Goal: Task Accomplishment & Management: Use online tool/utility

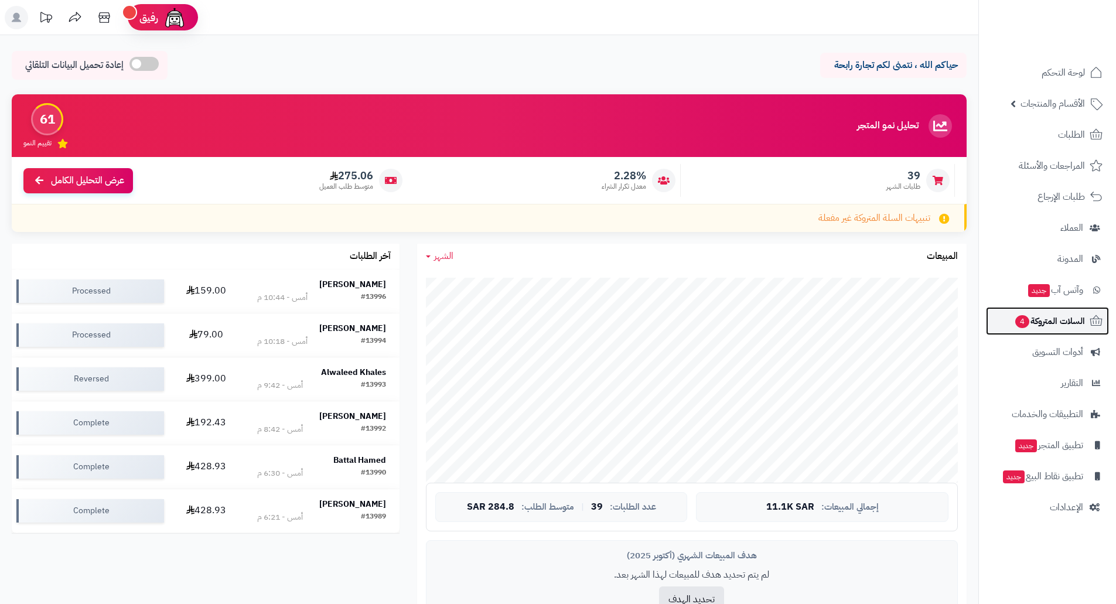
click at [1045, 318] on span "السلات المتروكة 4" at bounding box center [1049, 321] width 71 height 16
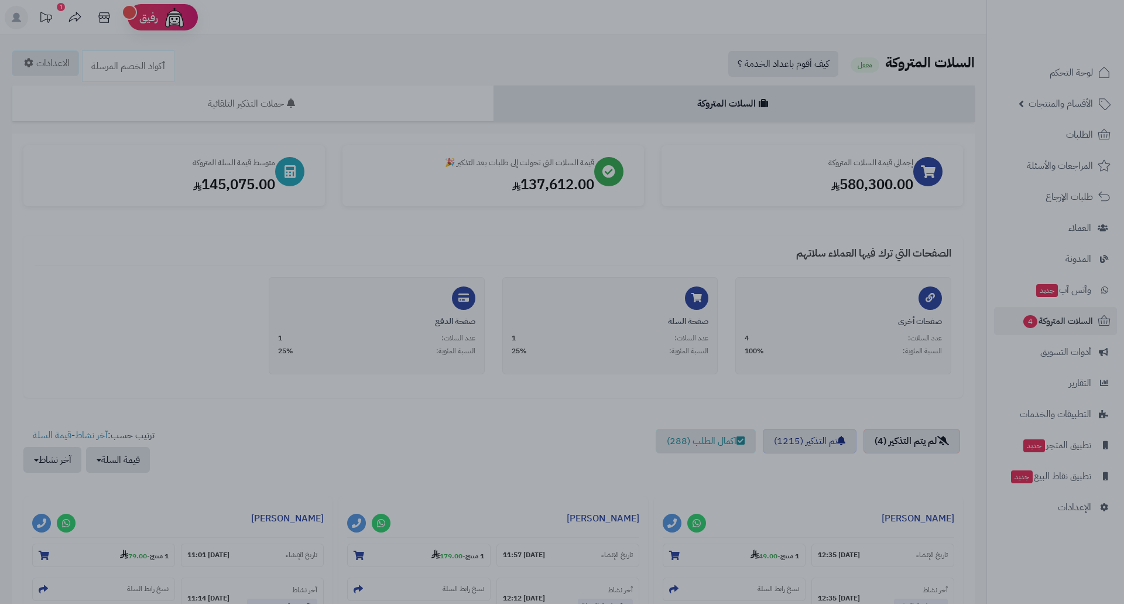
click at [800, 184] on div at bounding box center [562, 302] width 1124 height 604
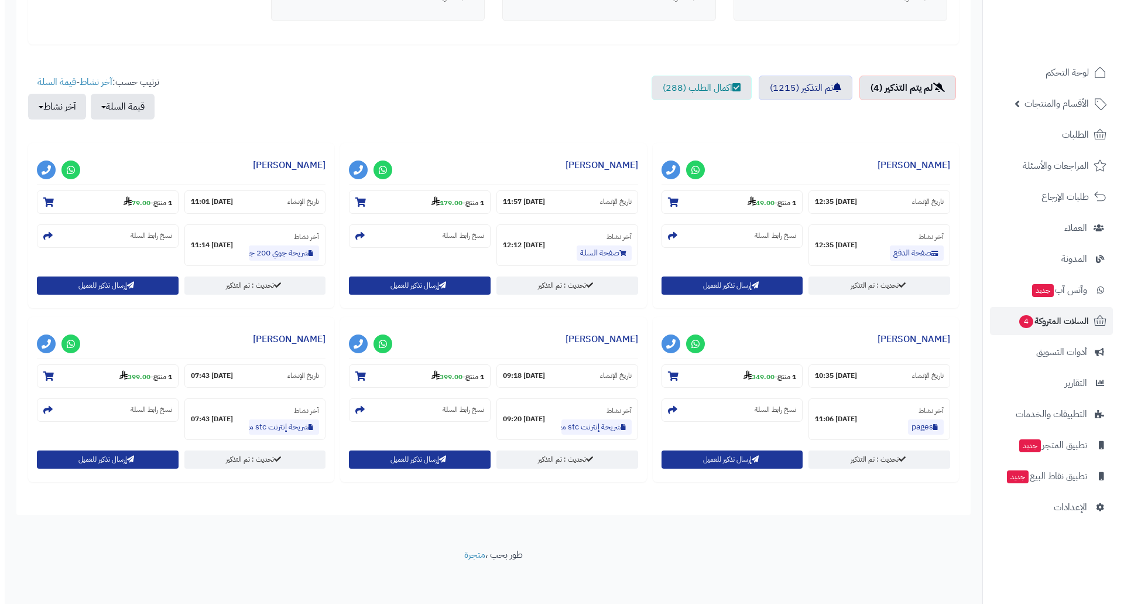
scroll to position [356, 0]
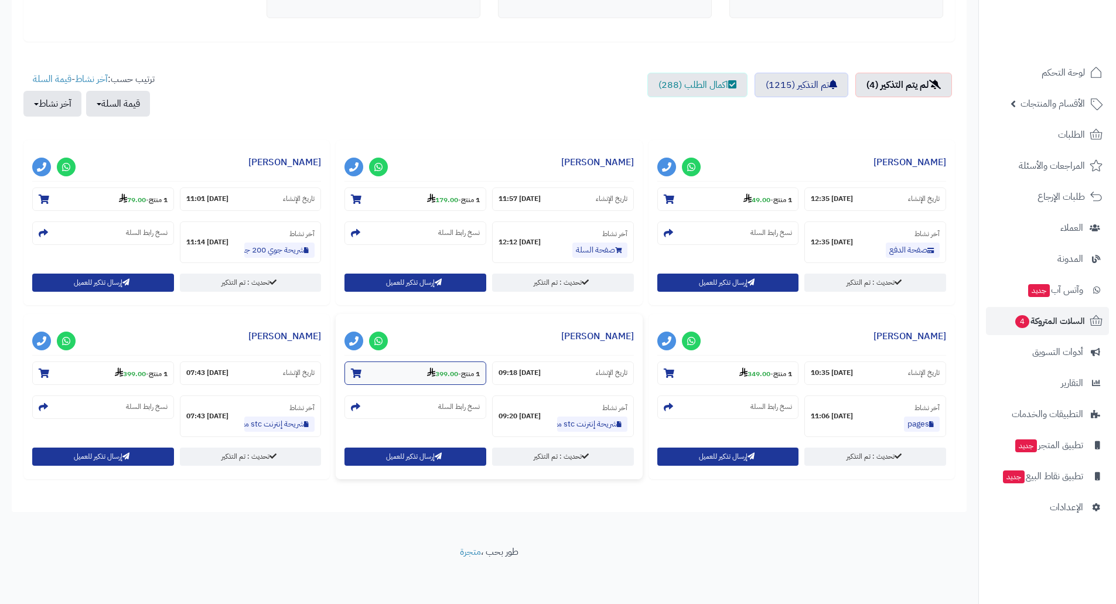
click at [437, 375] on strong "399.00" at bounding box center [442, 373] width 31 height 11
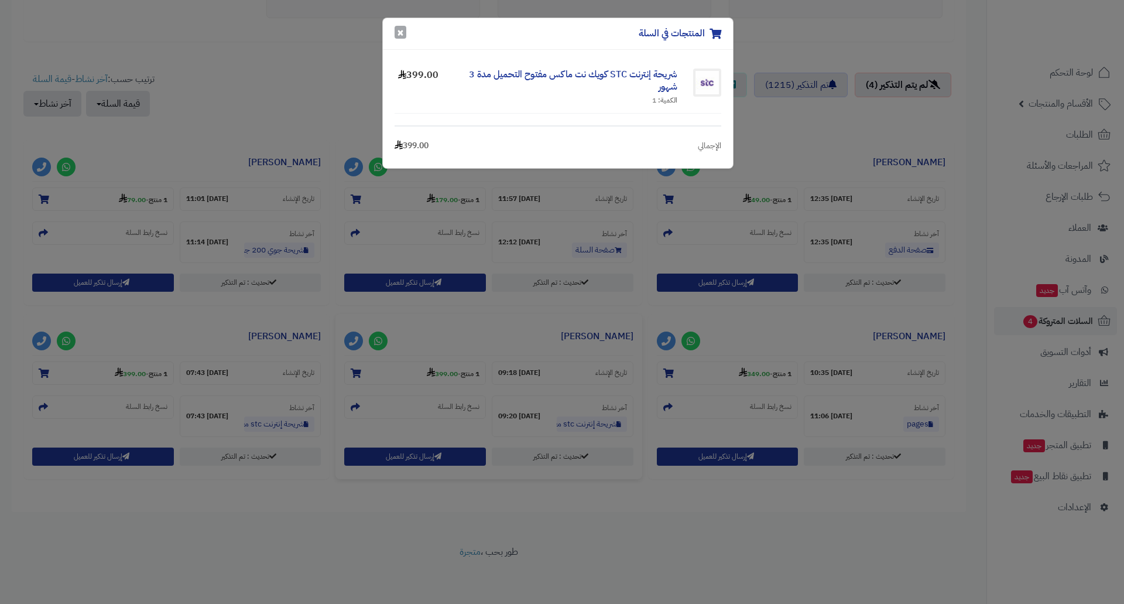
click at [397, 37] on button "×" at bounding box center [401, 32] width 12 height 13
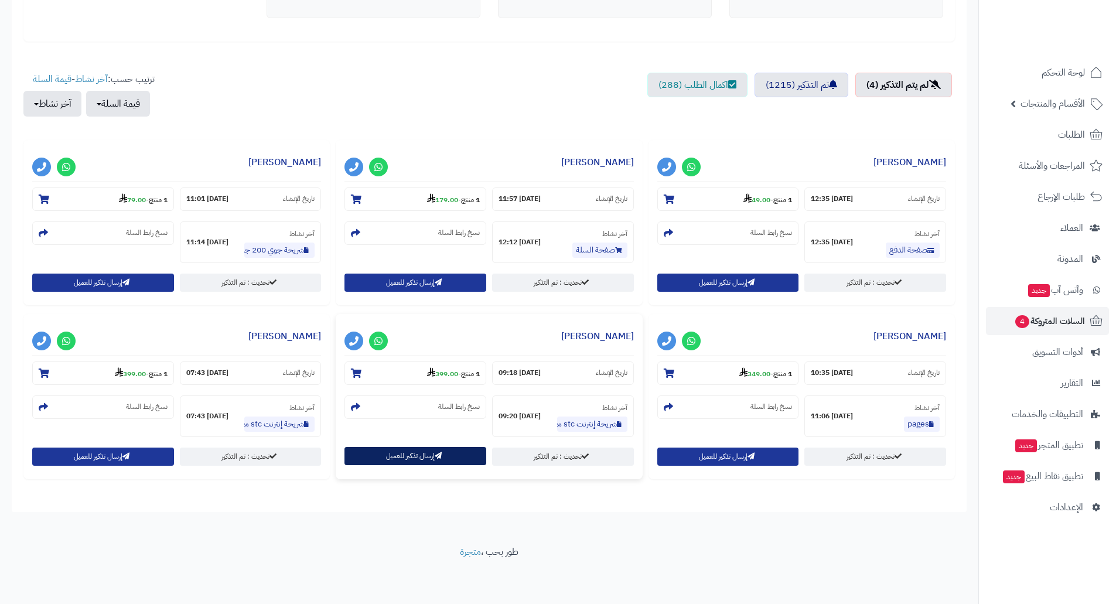
click at [408, 460] on button "إرسال تذكير للعميل" at bounding box center [415, 456] width 142 height 18
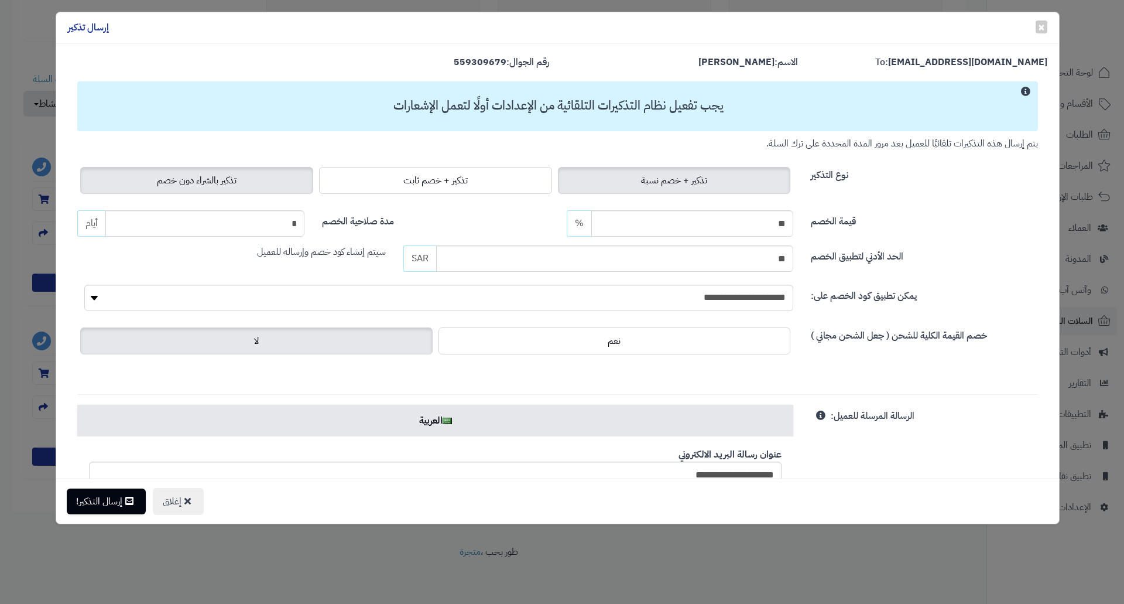
click at [230, 182] on span "تذكير بالشراء دون خصم" at bounding box center [197, 180] width 80 height 14
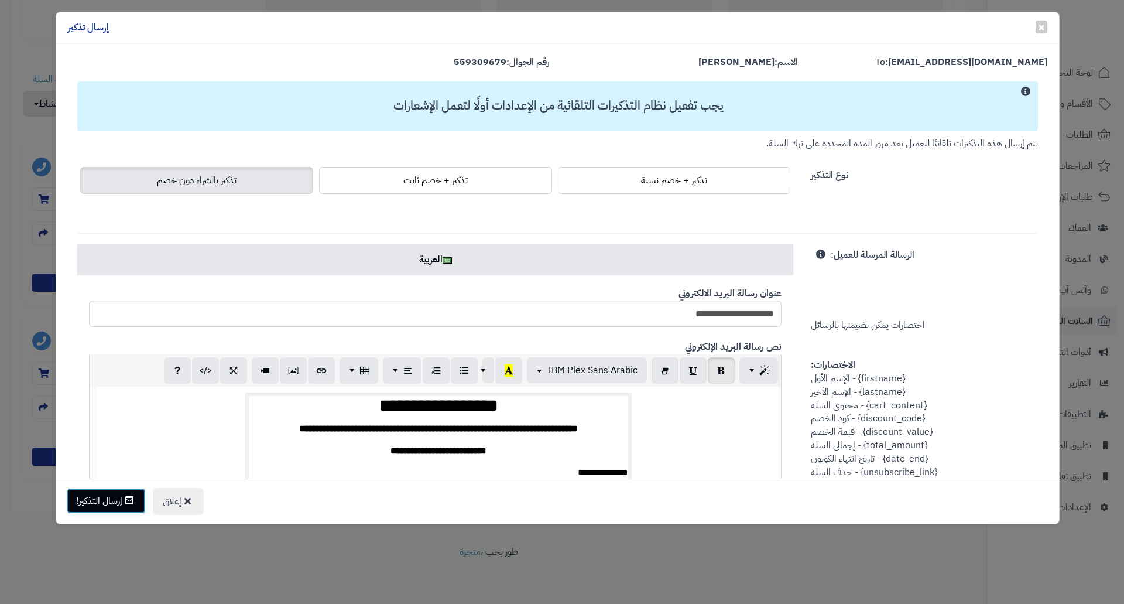
click at [118, 499] on button "إرسال التذكير!" at bounding box center [106, 501] width 79 height 26
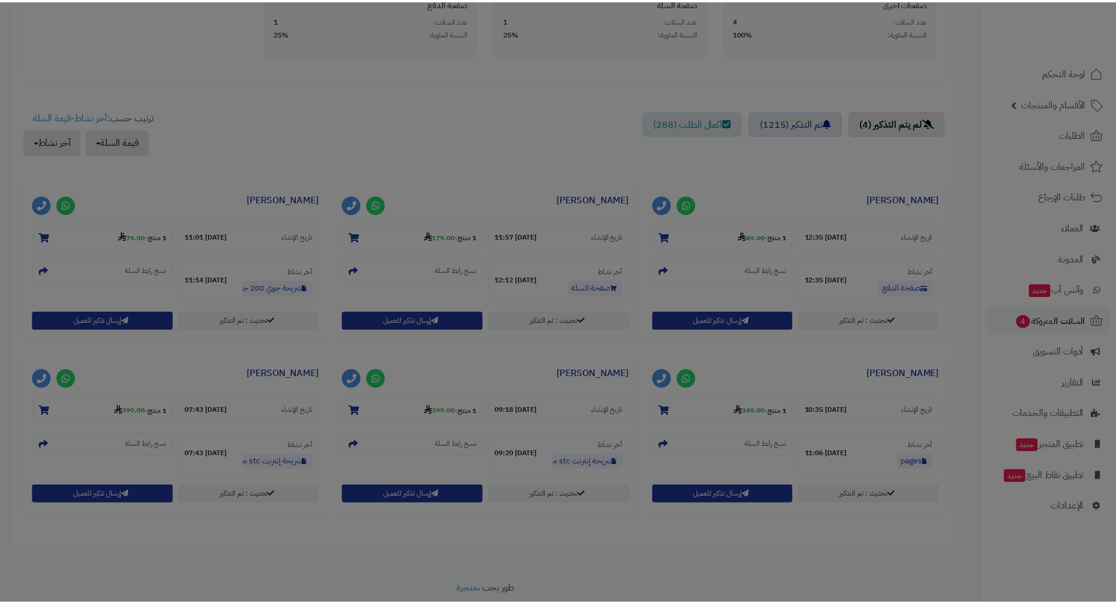
scroll to position [394, 0]
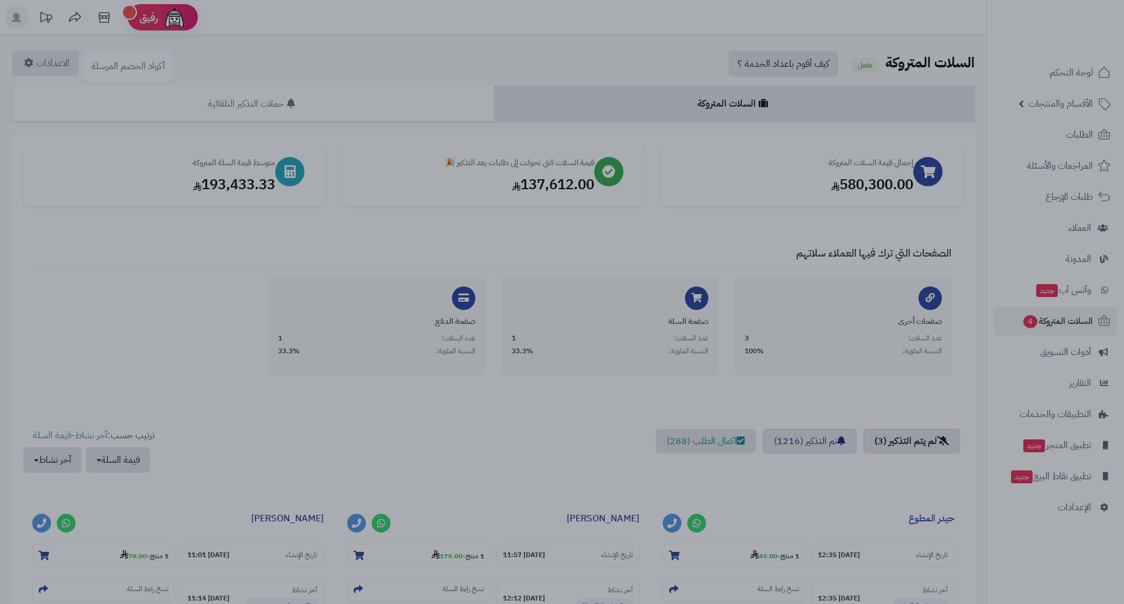
click at [316, 301] on div at bounding box center [562, 302] width 1124 height 604
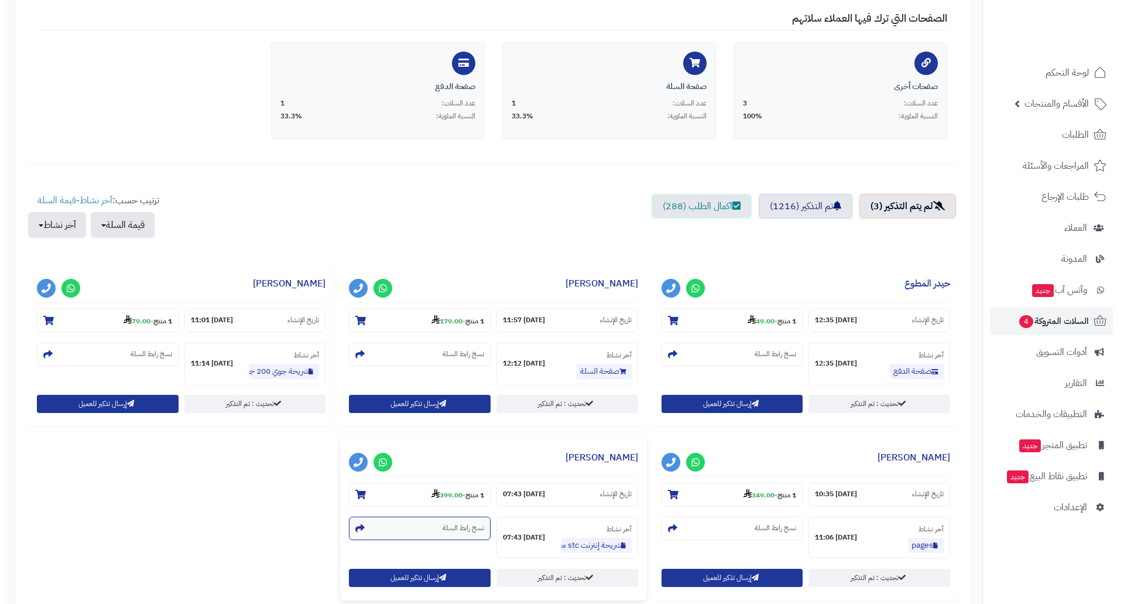
scroll to position [293, 0]
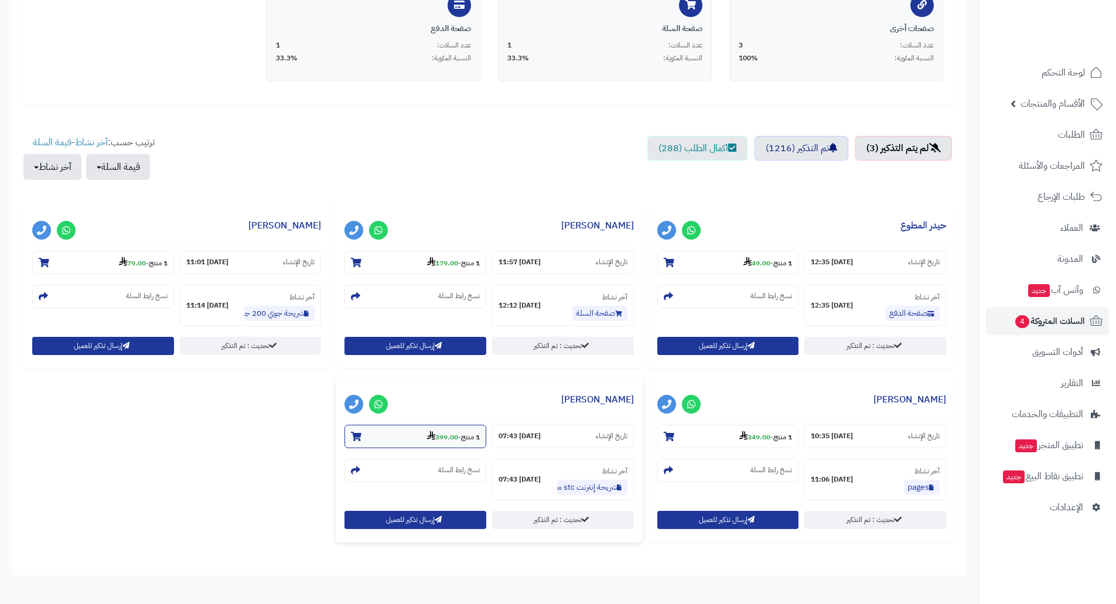
click at [444, 437] on strong "399.00" at bounding box center [442, 437] width 31 height 11
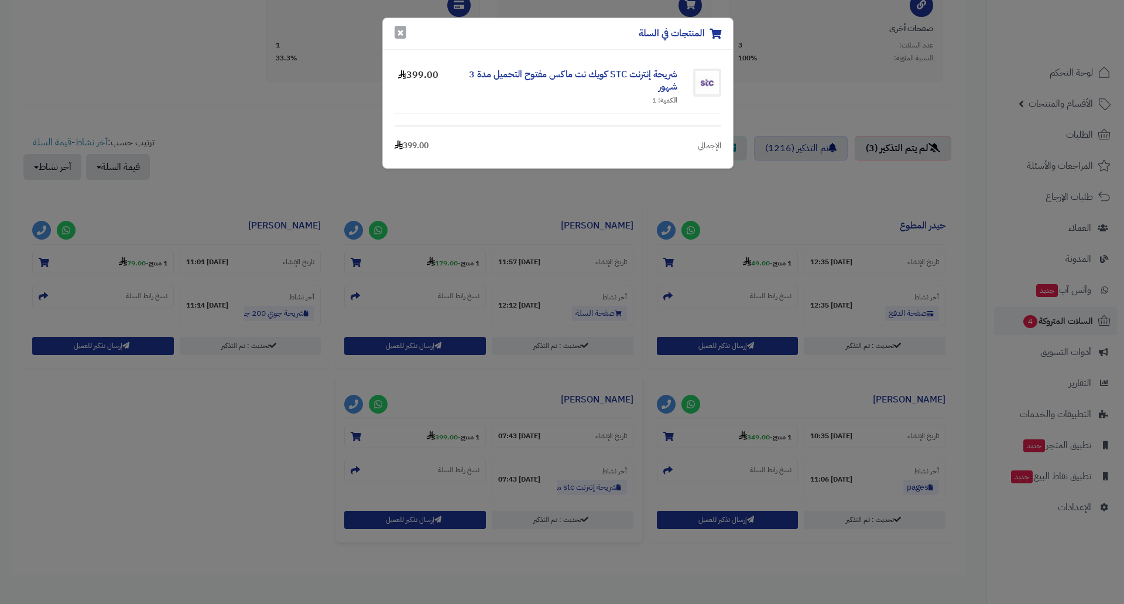
click at [400, 32] on button "×" at bounding box center [401, 32] width 12 height 13
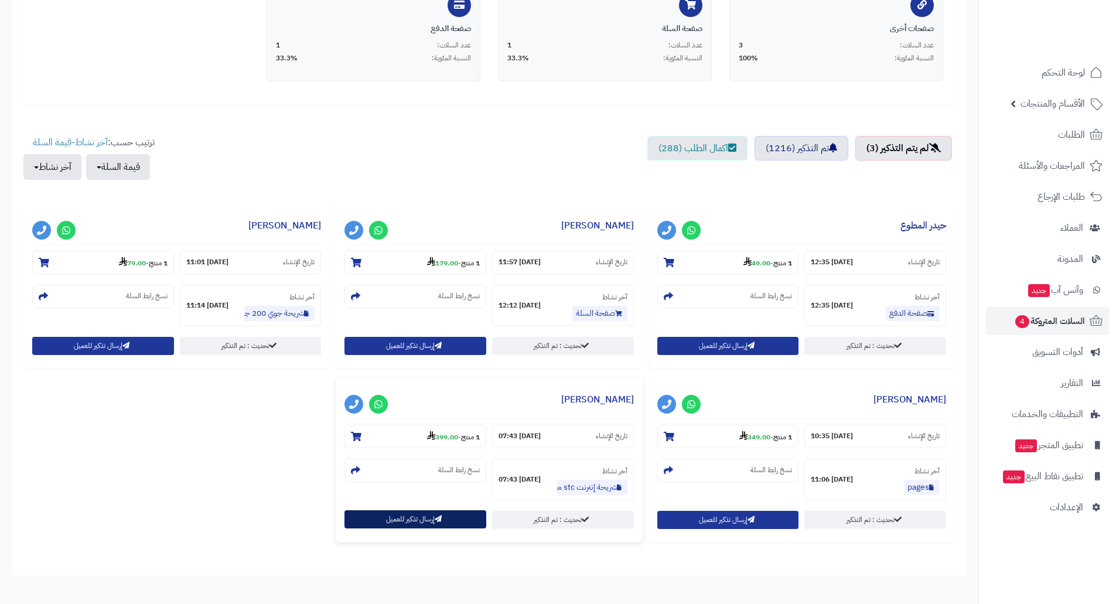
click at [371, 513] on button "إرسال تذكير للعميل" at bounding box center [415, 519] width 142 height 18
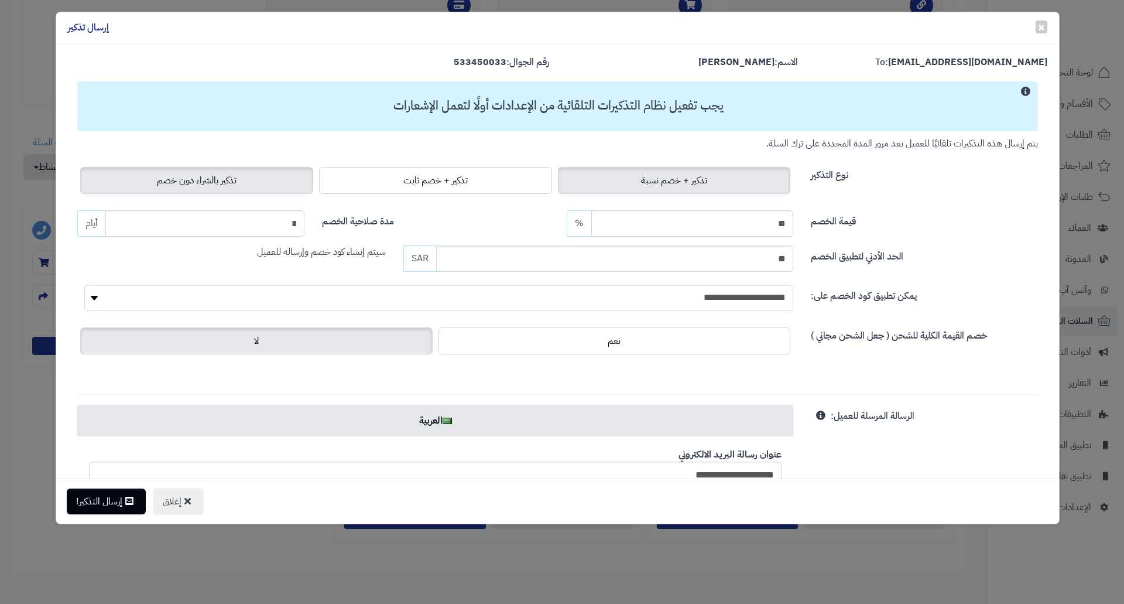
click at [237, 184] on span "تذكير بالشراء دون خصم" at bounding box center [197, 180] width 80 height 14
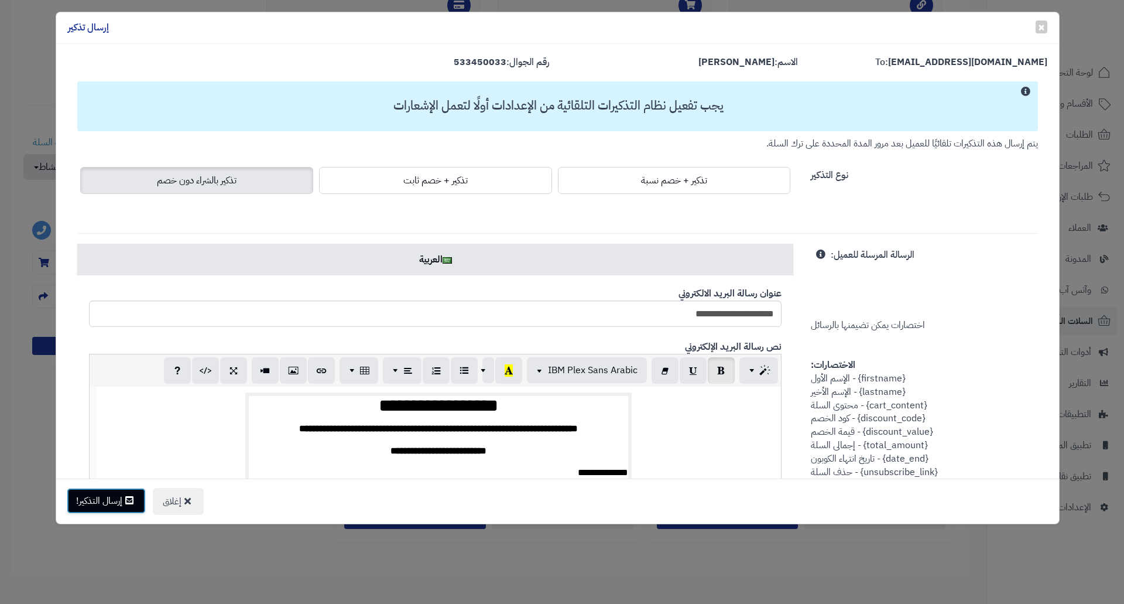
click at [114, 500] on button "إرسال التذكير!" at bounding box center [106, 501] width 79 height 26
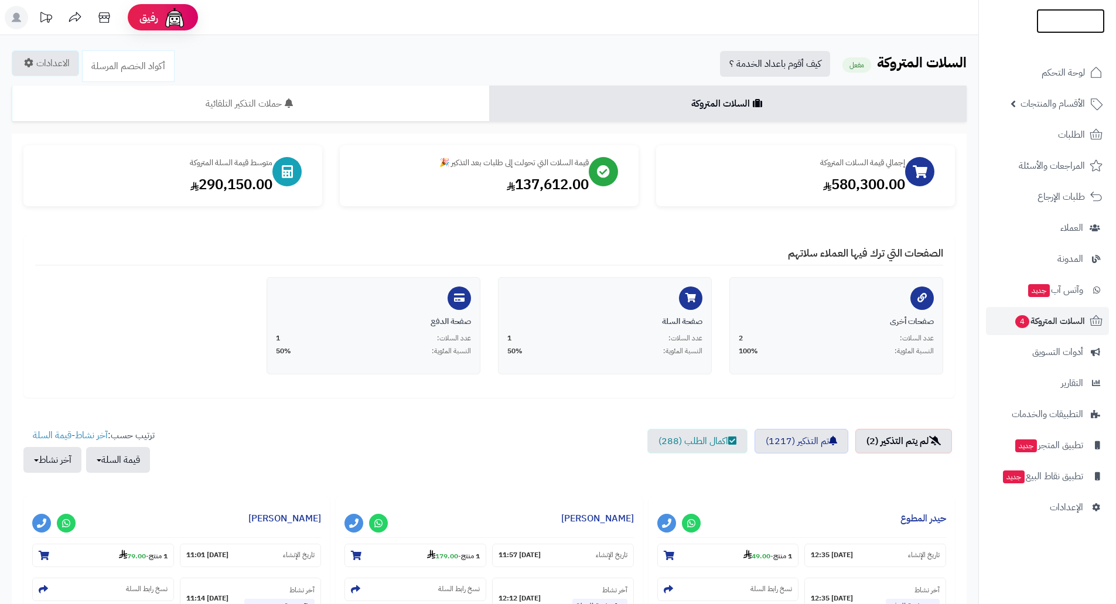
click at [1067, 17] on img at bounding box center [1070, 21] width 69 height 25
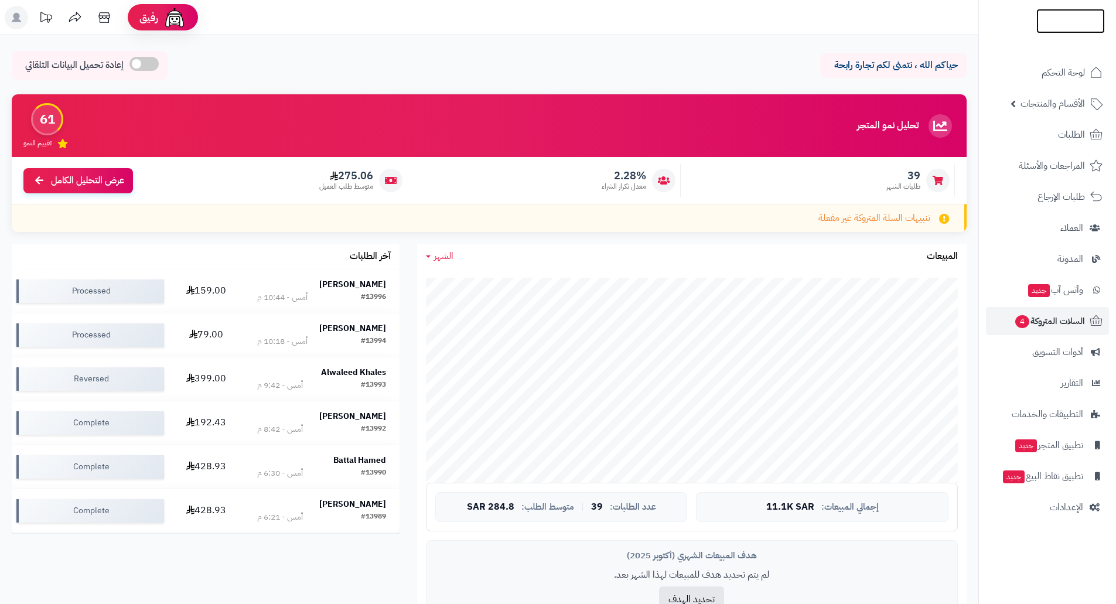
click at [1068, 22] on link at bounding box center [1070, 20] width 69 height 13
